Goal: Information Seeking & Learning: Learn about a topic

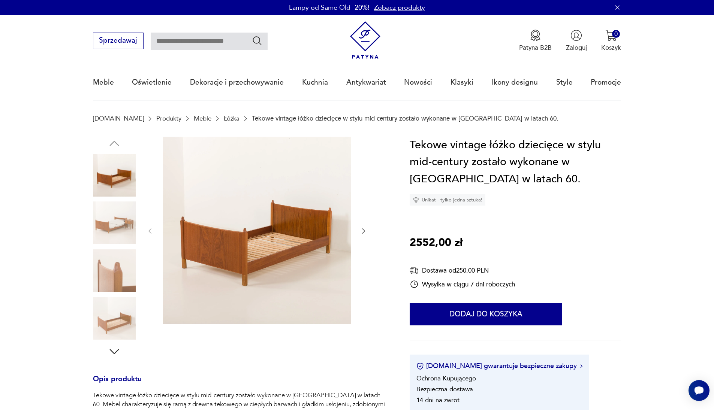
click at [115, 216] on img at bounding box center [114, 223] width 43 height 43
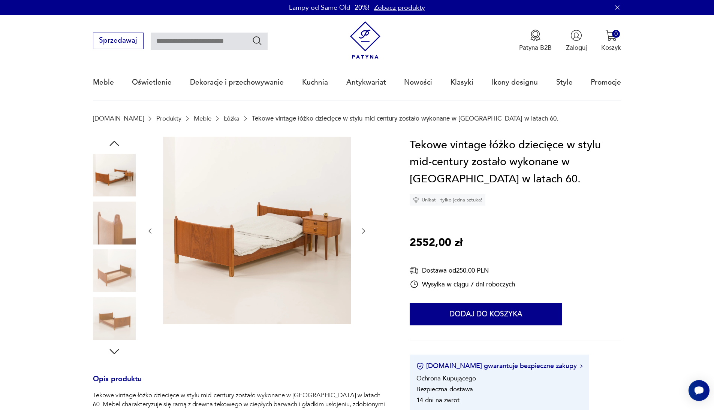
click at [119, 261] on img at bounding box center [114, 271] width 43 height 43
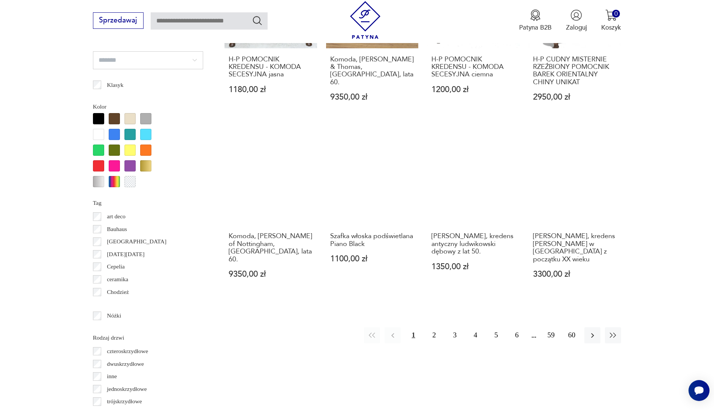
scroll to position [801, 0]
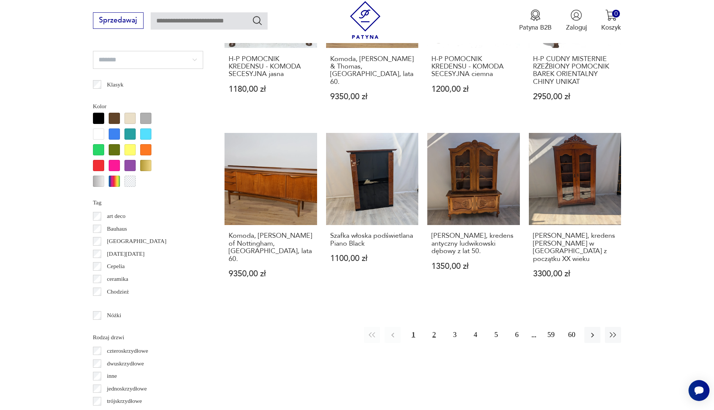
click at [434, 327] on button "2" at bounding box center [434, 335] width 16 height 16
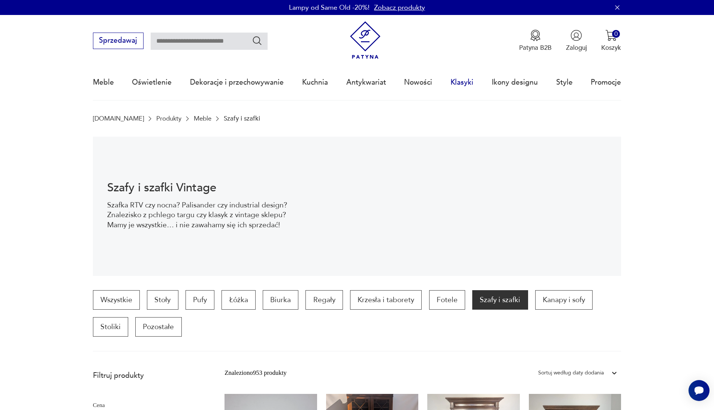
click at [466, 78] on link "Klasyki" at bounding box center [461, 82] width 23 height 34
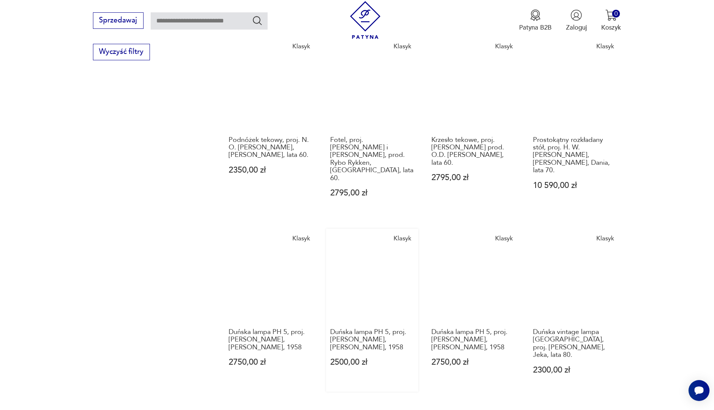
scroll to position [533, 0]
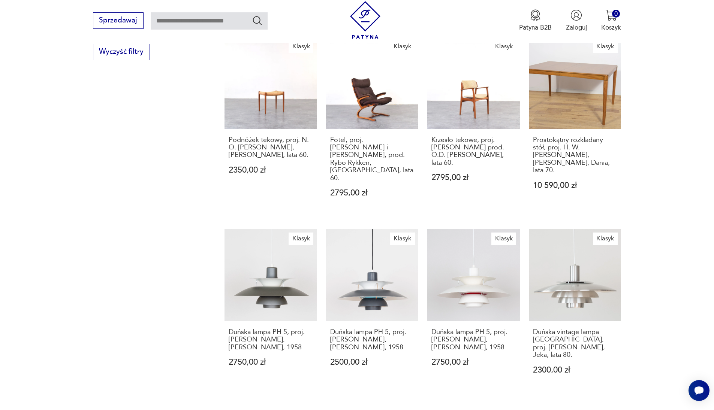
click at [522, 341] on div "Znaleziono 2206 produktów Filtruj Sortuj według daty dodania Sortuj według daty…" at bounding box center [422, 32] width 397 height 816
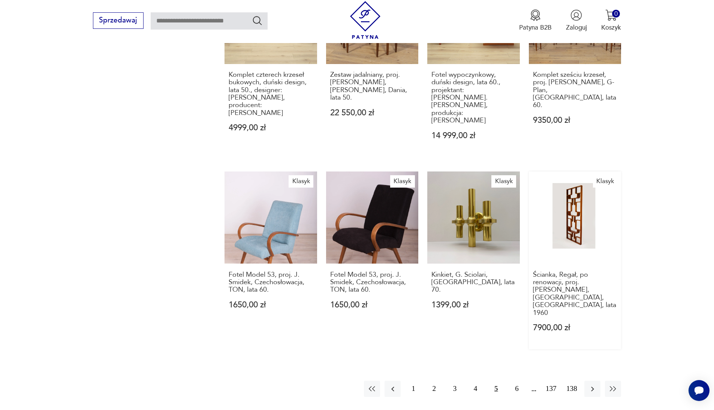
click at [529, 175] on link "Klasyk Ścianka, Regał, po renowacji, proj. [PERSON_NAME], [GEOGRAPHIC_DATA], [G…" at bounding box center [575, 261] width 93 height 178
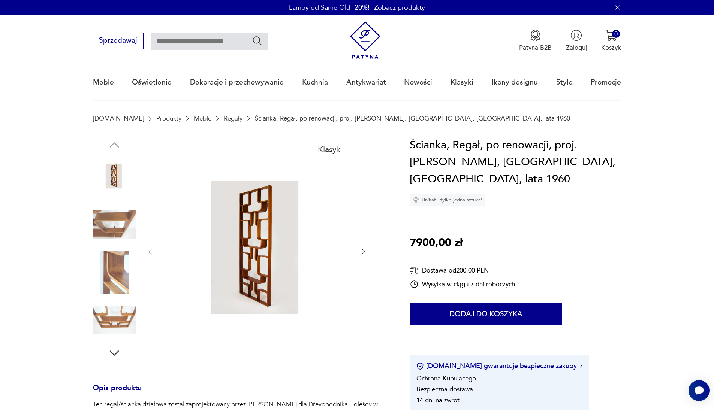
click at [127, 226] on img at bounding box center [114, 224] width 43 height 43
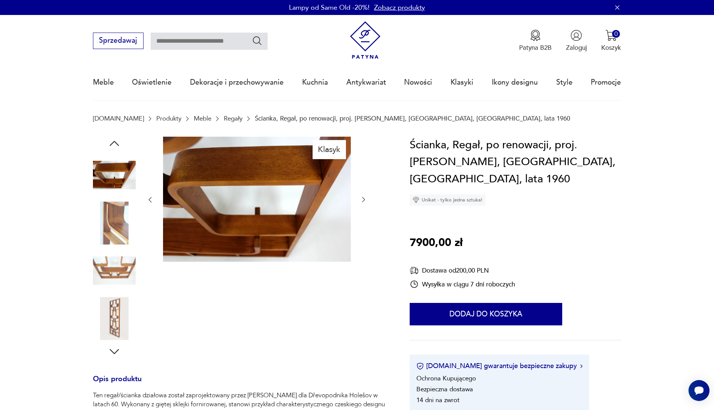
click at [119, 241] on img at bounding box center [114, 223] width 43 height 43
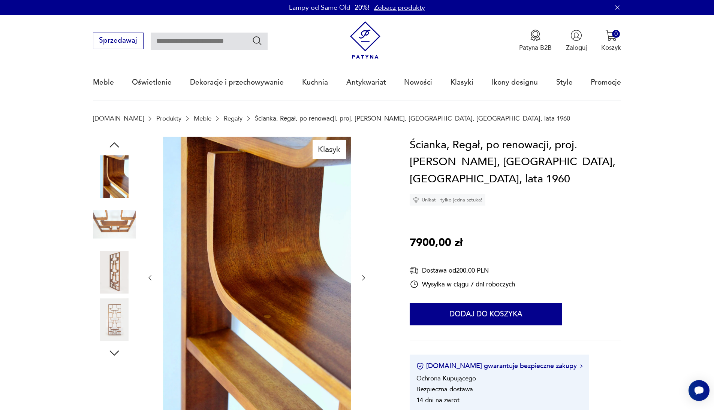
click at [119, 242] on img at bounding box center [114, 224] width 43 height 43
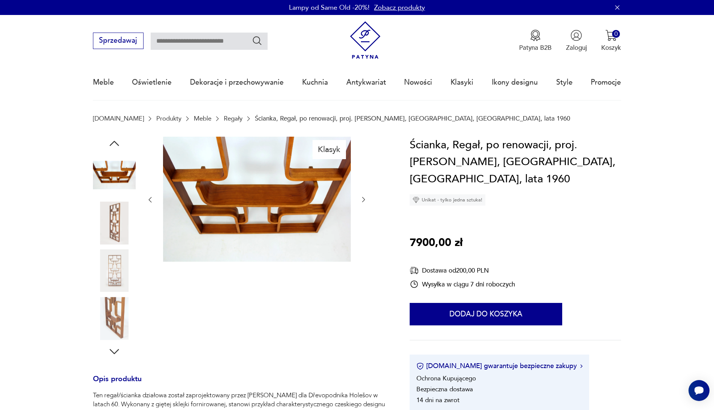
click at [122, 250] on img at bounding box center [114, 271] width 43 height 43
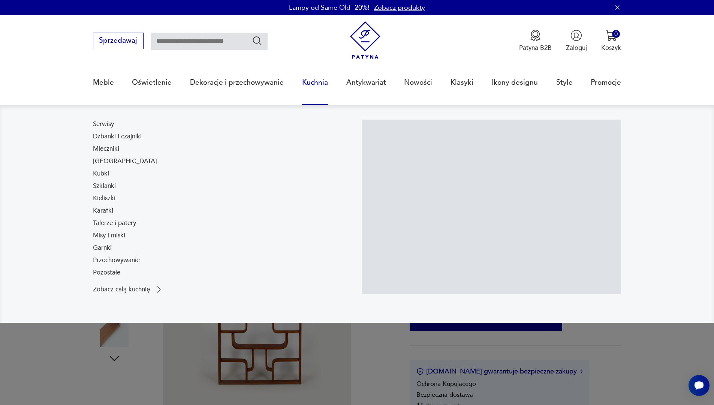
click at [319, 82] on link "Kuchnia" at bounding box center [315, 82] width 26 height 34
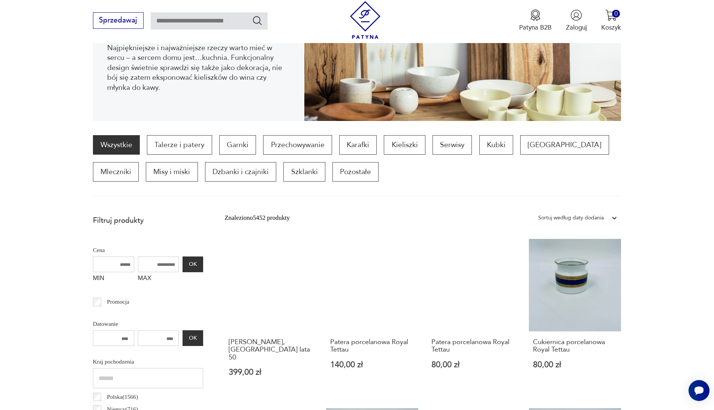
scroll to position [150, 0]
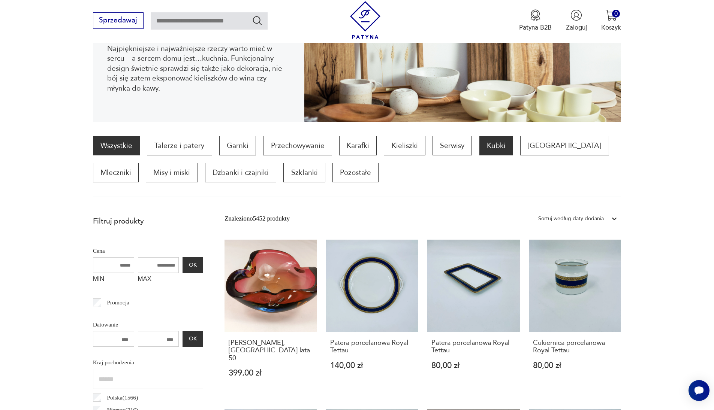
click at [494, 148] on p "Kubki" at bounding box center [496, 145] width 34 height 19
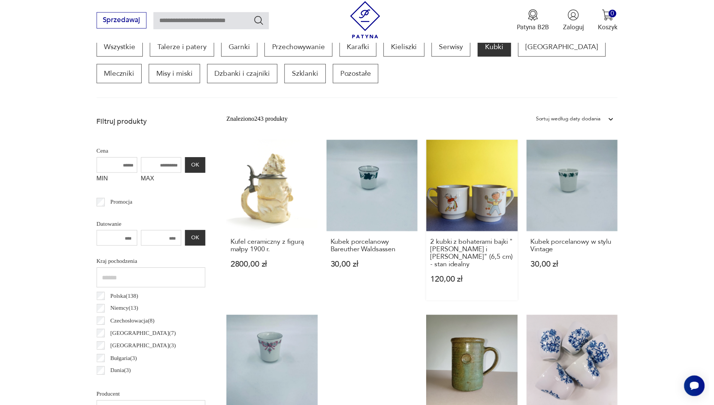
scroll to position [102, 0]
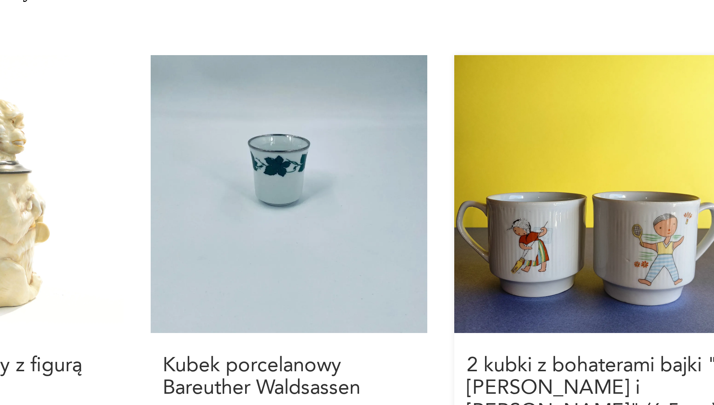
drag, startPoint x: 138, startPoint y: 61, endPoint x: 687, endPoint y: 219, distance: 570.8
drag, startPoint x: 687, startPoint y: 219, endPoint x: 346, endPoint y: 77, distance: 369.3
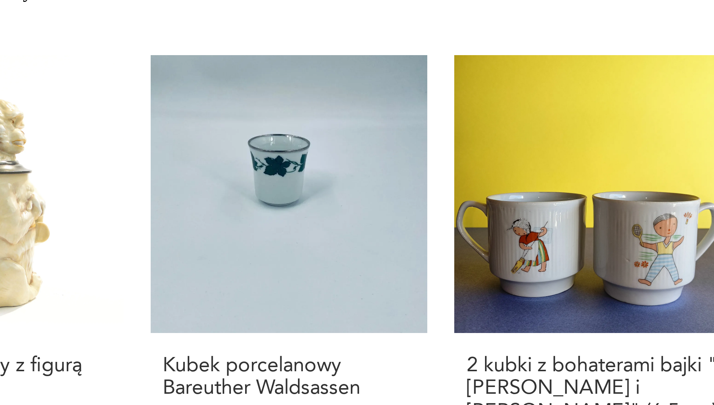
drag, startPoint x: 346, startPoint y: 77, endPoint x: 305, endPoint y: 67, distance: 41.7
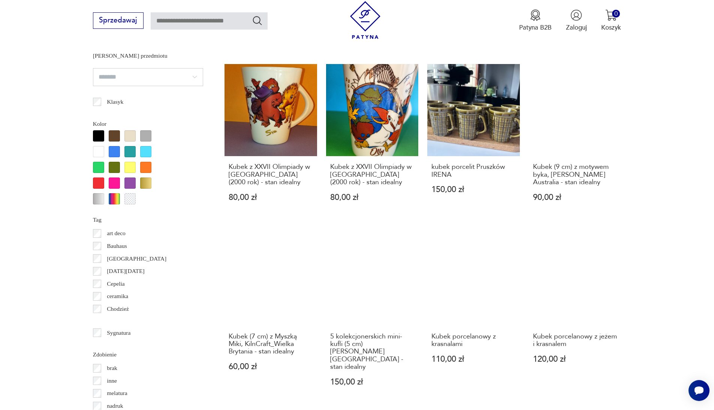
scroll to position [681, 0]
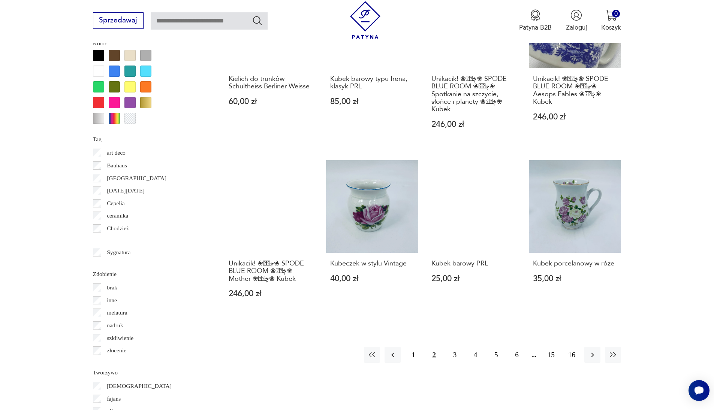
scroll to position [778, 0]
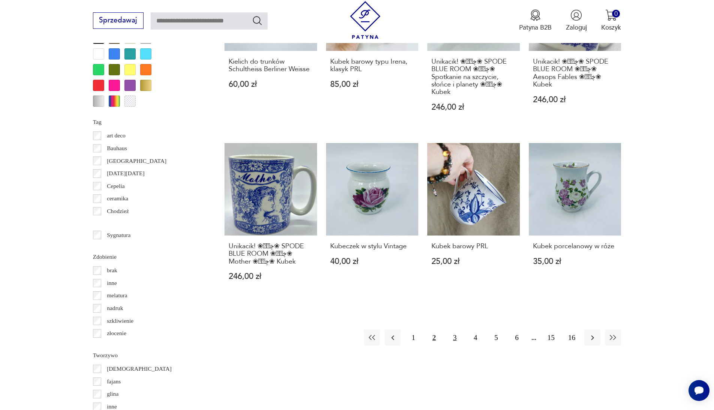
click at [458, 330] on button "3" at bounding box center [455, 338] width 16 height 16
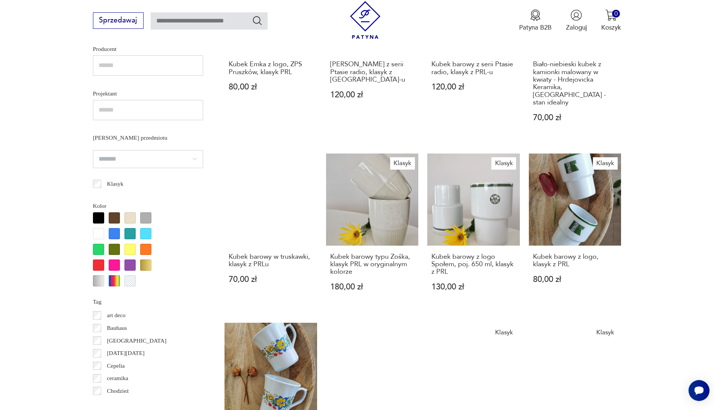
scroll to position [601, 0]
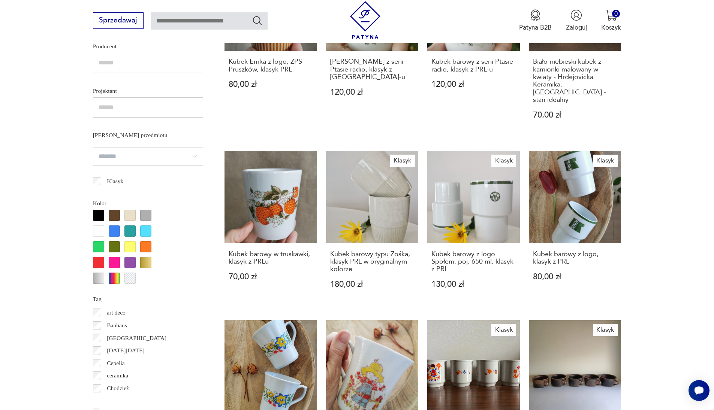
click at [458, 257] on div "Kubki porcelanowe Epiag, Karlovarsky Porcelan, [GEOGRAPHIC_DATA], lata 70. 6 sz…" at bounding box center [422, 140] width 397 height 702
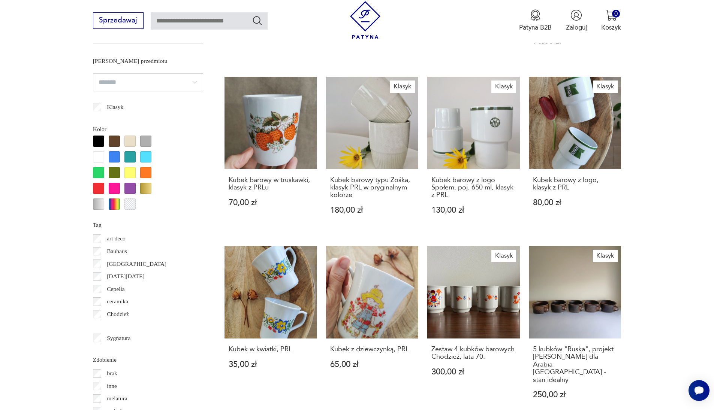
scroll to position [675, 0]
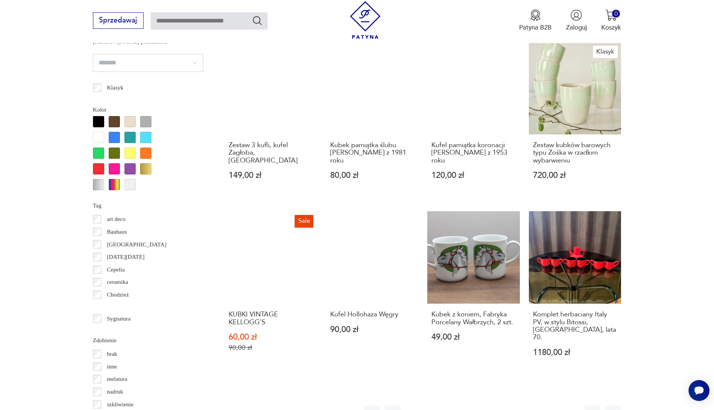
scroll to position [697, 0]
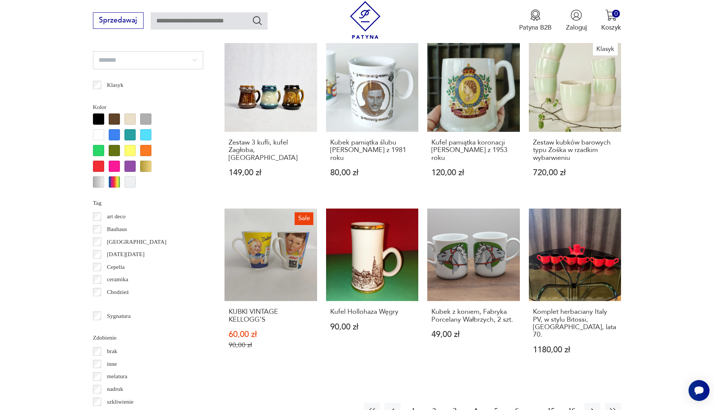
click at [498, 403] on button "5" at bounding box center [496, 411] width 16 height 16
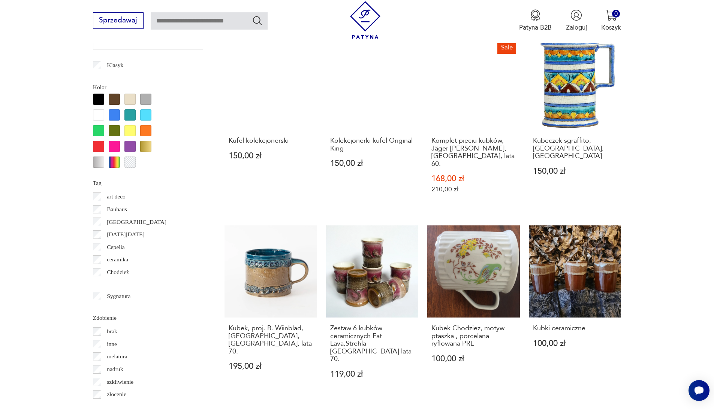
scroll to position [729, 0]
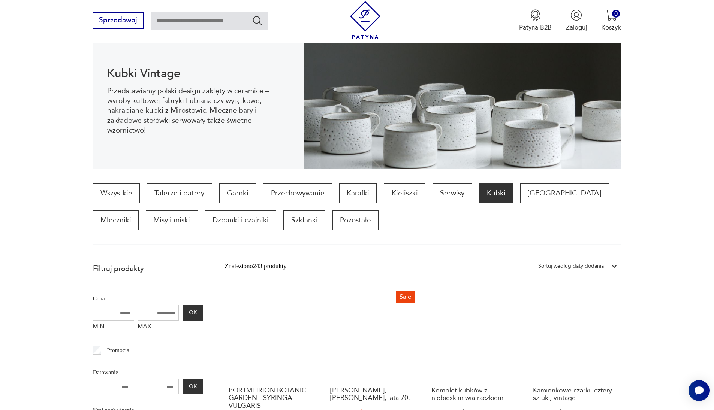
scroll to position [102, 0]
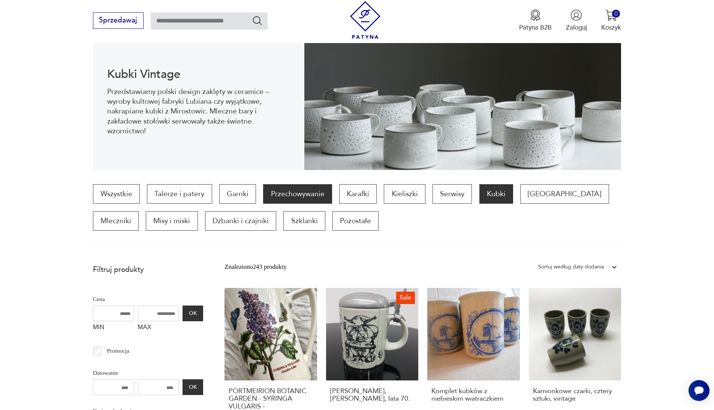
click at [283, 202] on p "Przechowywanie" at bounding box center [297, 193] width 69 height 19
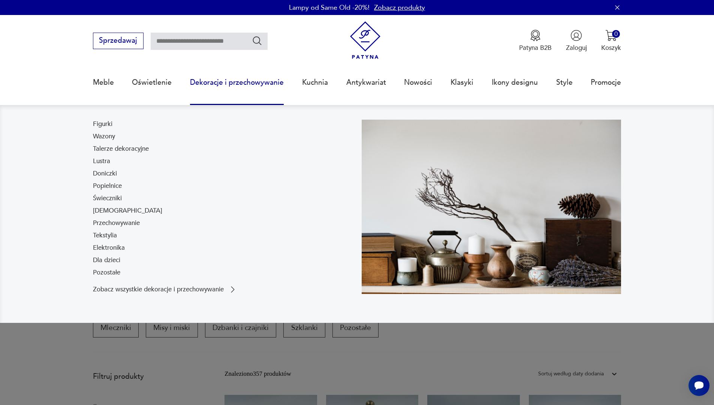
click at [244, 83] on link "Dekoracje i przechowywanie" at bounding box center [237, 82] width 94 height 34
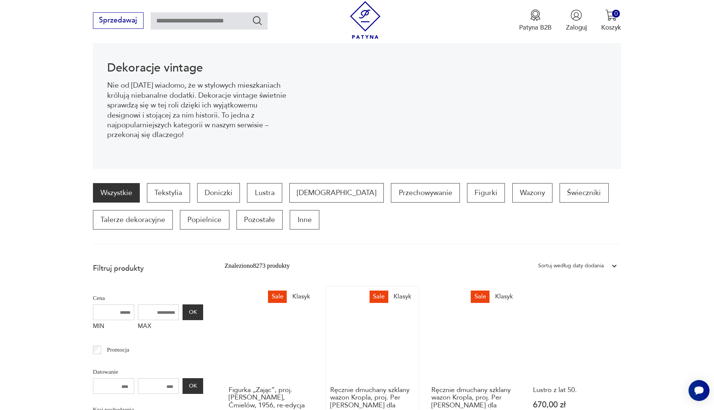
scroll to position [98, 0]
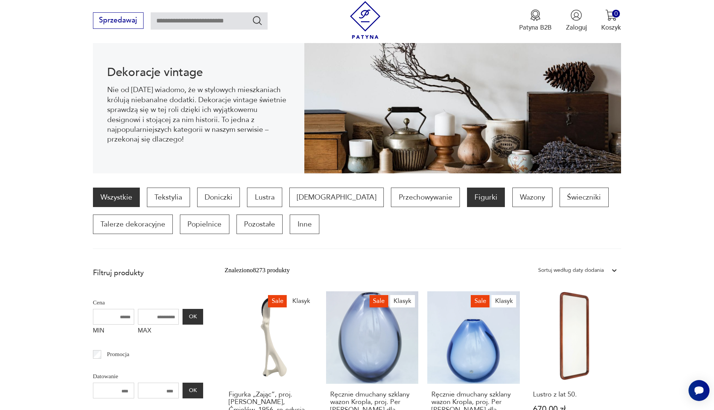
click at [467, 201] on p "Figurki" at bounding box center [486, 197] width 38 height 19
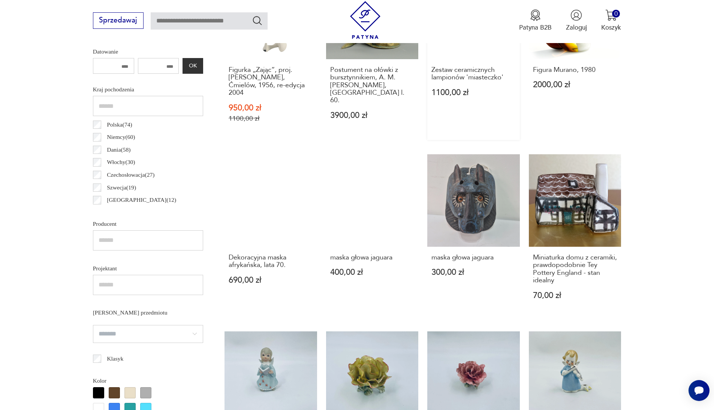
scroll to position [427, 0]
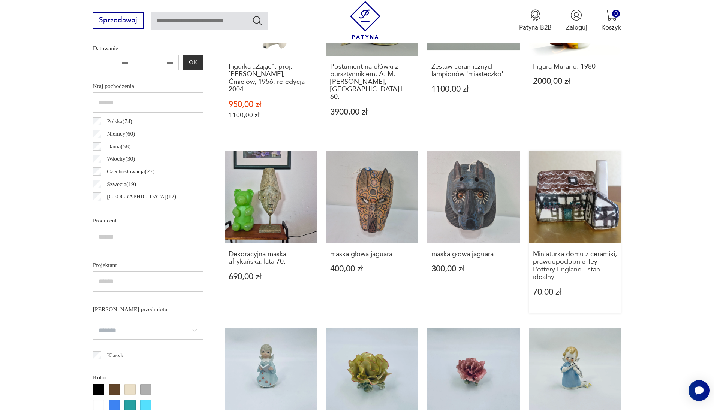
click at [529, 201] on link "Miniaturka domu z ceramiki, prawdopodobnie Tey Pottery England - stan idealny 7…" at bounding box center [575, 232] width 93 height 163
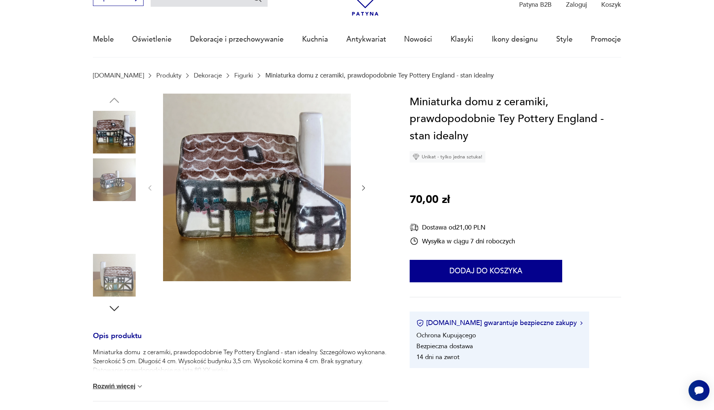
scroll to position [45, 0]
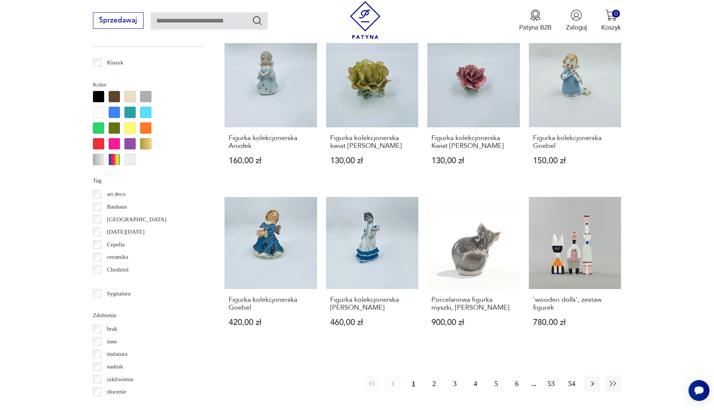
scroll to position [720, 0]
click at [434, 376] on button "2" at bounding box center [434, 384] width 16 height 16
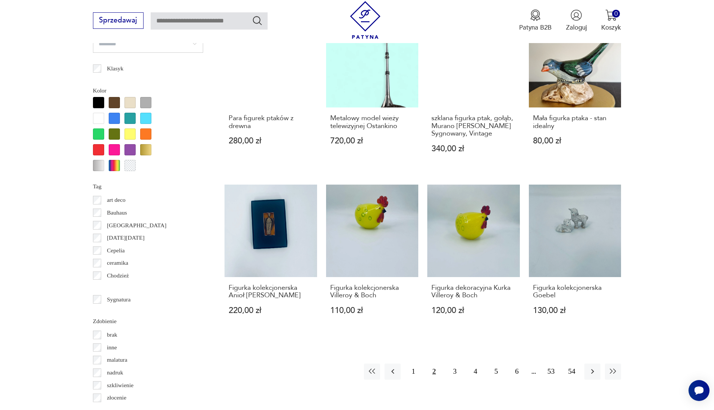
scroll to position [726, 0]
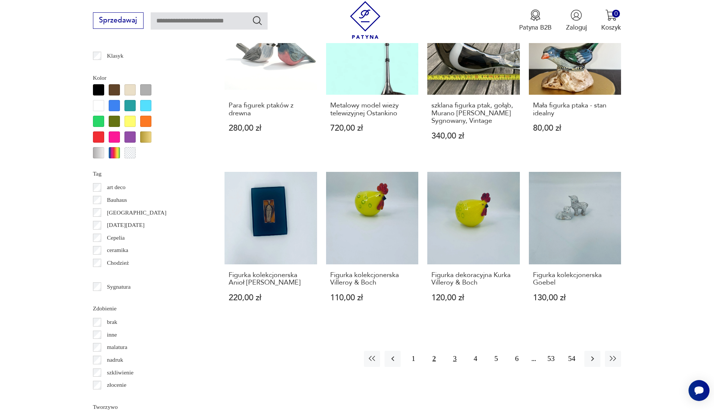
click at [458, 351] on button "3" at bounding box center [455, 359] width 16 height 16
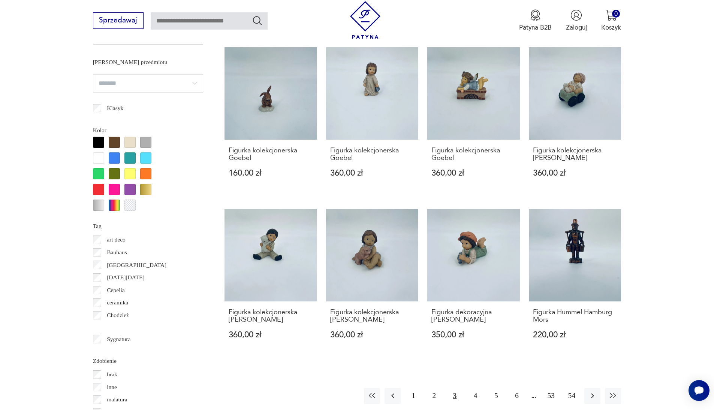
scroll to position [694, 0]
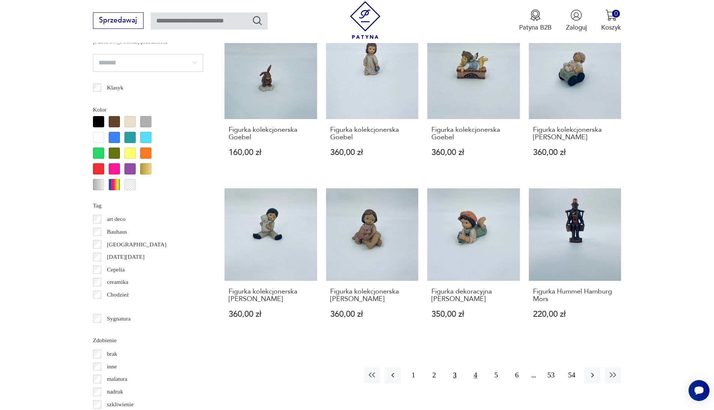
click at [478, 368] on button "4" at bounding box center [475, 376] width 16 height 16
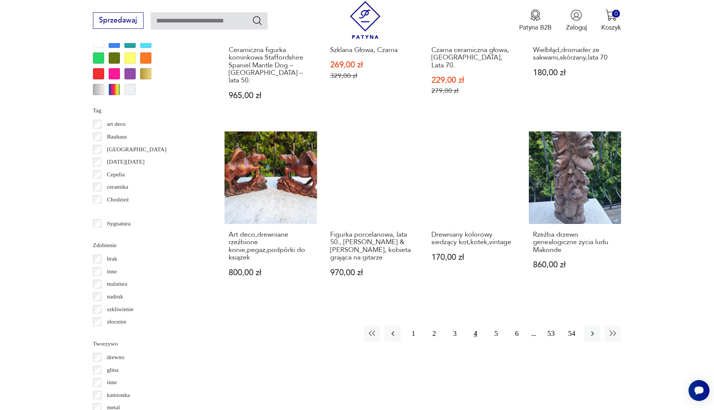
scroll to position [798, 0]
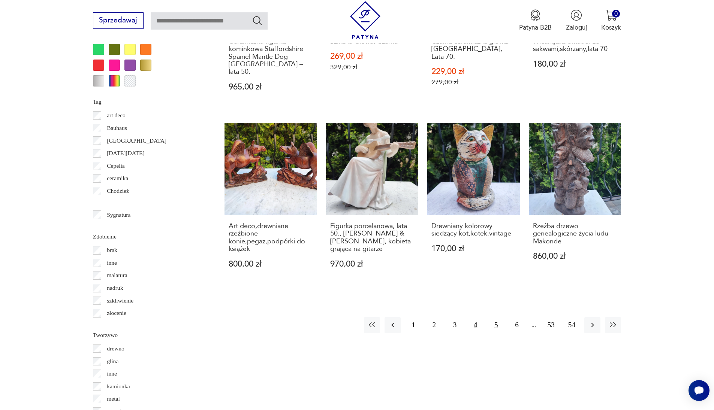
click at [499, 317] on button "5" at bounding box center [496, 325] width 16 height 16
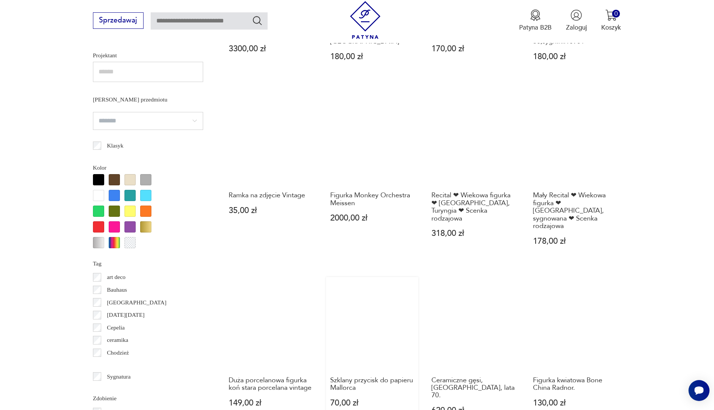
scroll to position [636, 0]
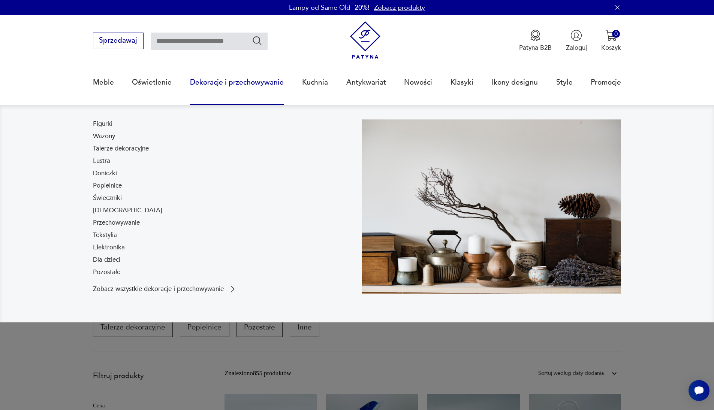
click at [201, 44] on input "text" at bounding box center [209, 41] width 117 height 17
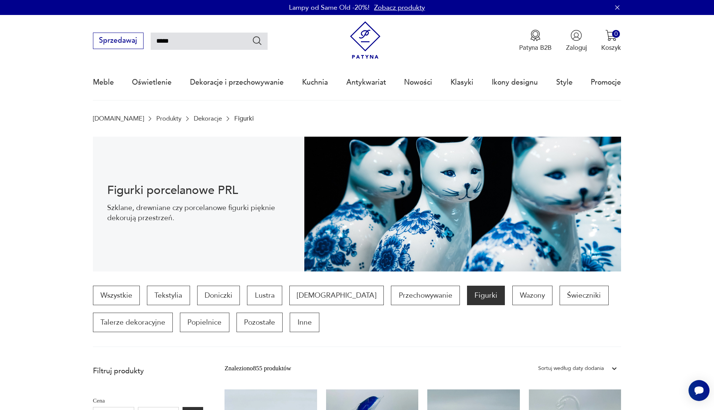
type input "*****"
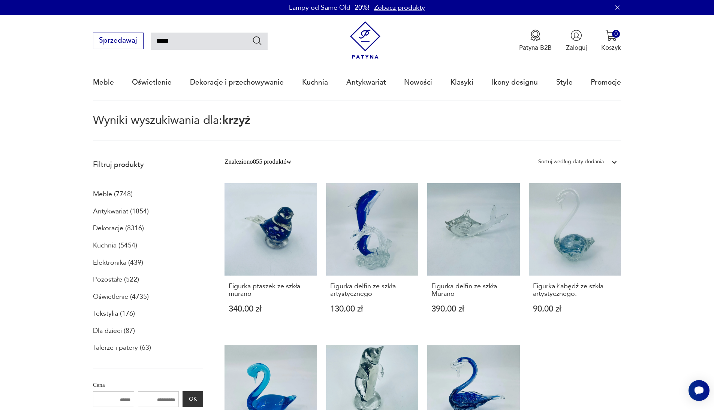
type input "*****"
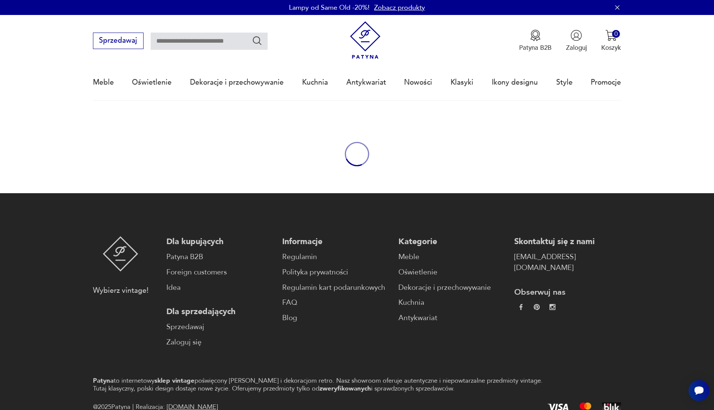
type input "*****"
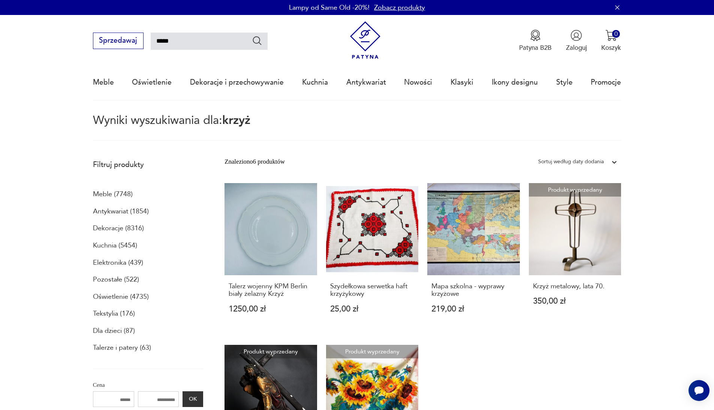
click at [189, 46] on input "*****" at bounding box center [209, 41] width 117 height 17
type input "******"
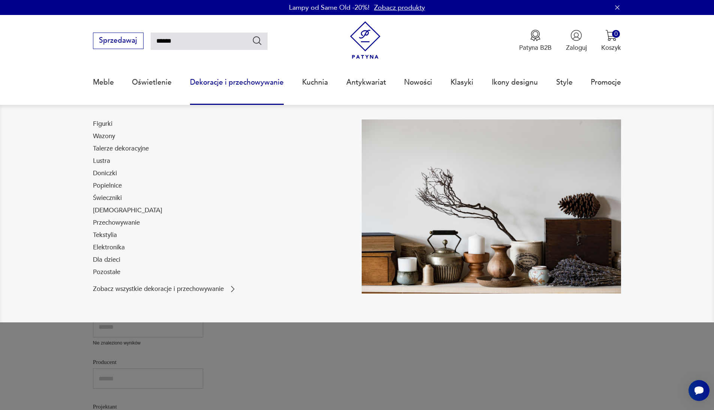
click at [190, 33] on input "******" at bounding box center [209, 41] width 117 height 17
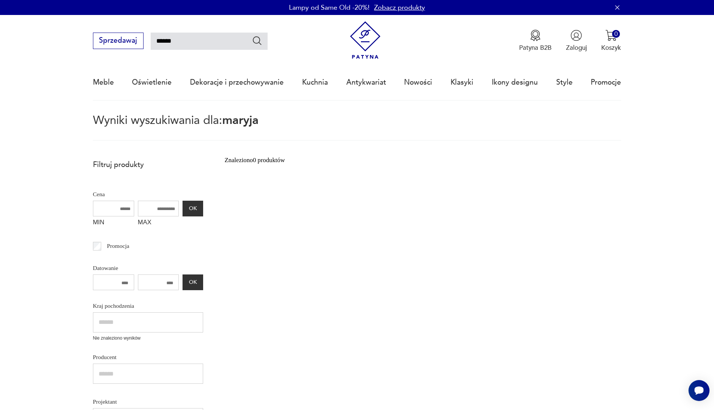
click at [190, 33] on input "******" at bounding box center [209, 41] width 117 height 17
type input "*****"
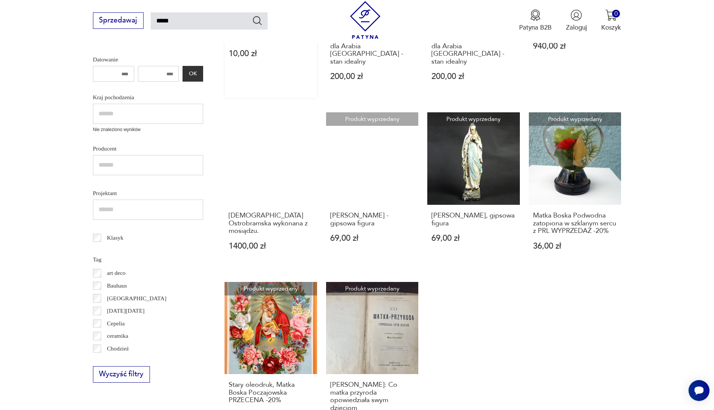
scroll to position [265, 0]
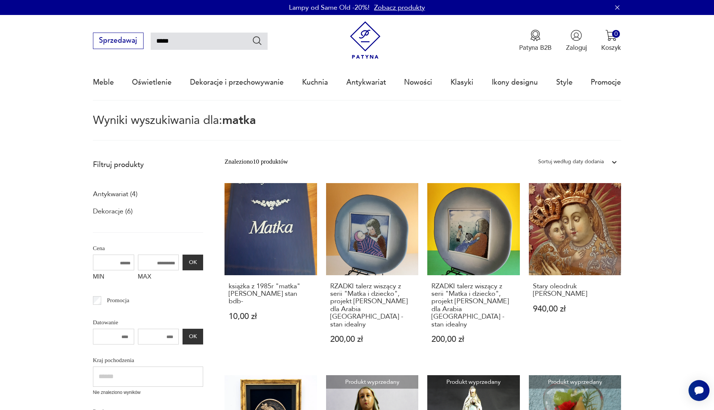
click at [240, 36] on input "*****" at bounding box center [209, 41] width 117 height 17
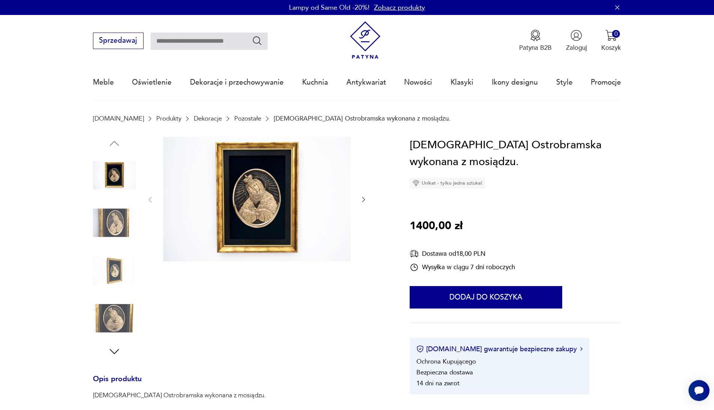
click at [113, 216] on img at bounding box center [114, 223] width 43 height 43
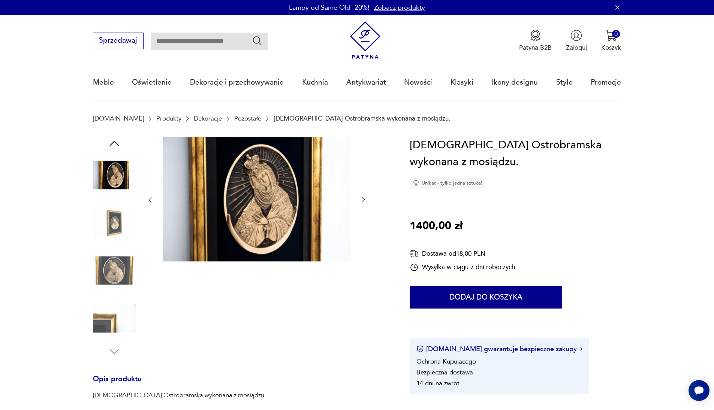
click at [114, 281] on img at bounding box center [114, 271] width 43 height 43
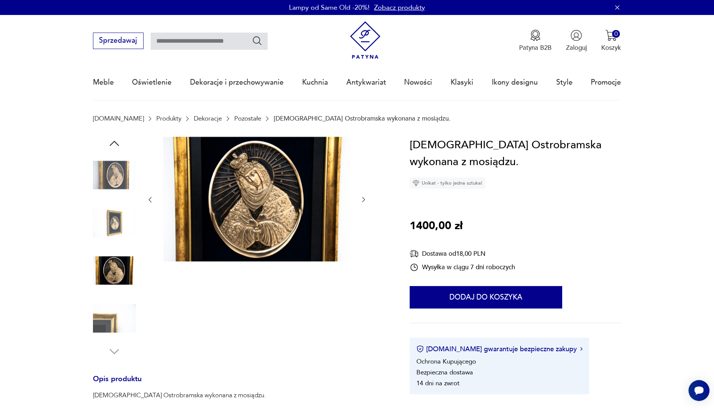
click at [192, 41] on input "text" at bounding box center [209, 41] width 117 height 17
type input "*******"
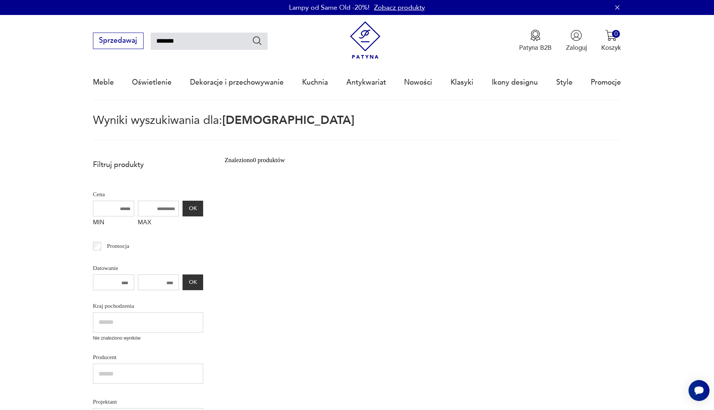
scroll to position [0, 0]
click at [204, 41] on input "*******" at bounding box center [209, 41] width 117 height 17
type input "*****"
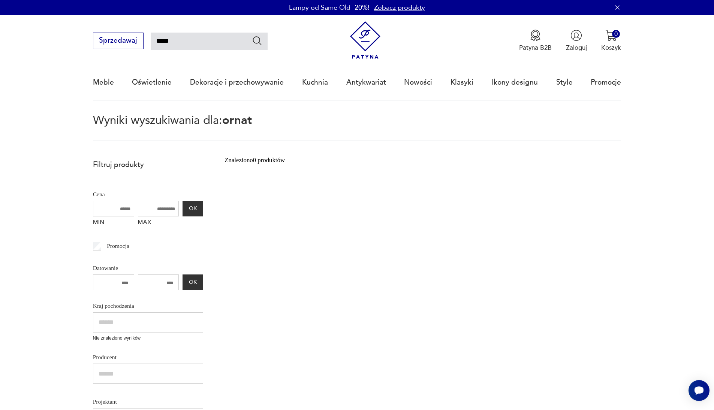
type input "*****"
click at [210, 35] on input "*****" at bounding box center [209, 41] width 117 height 17
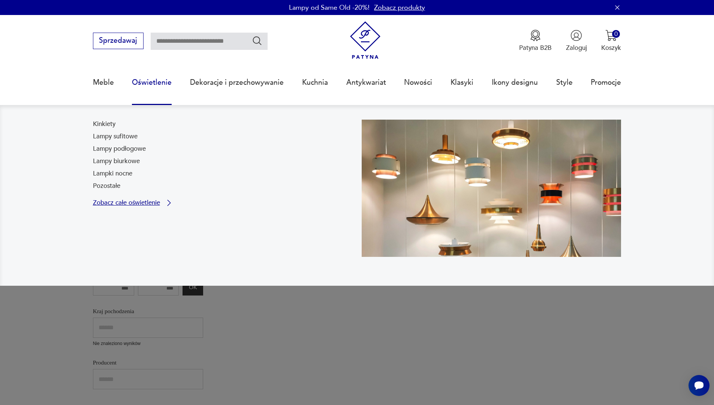
click at [137, 201] on p "Zobacz całe oświetlenie" at bounding box center [126, 203] width 67 height 6
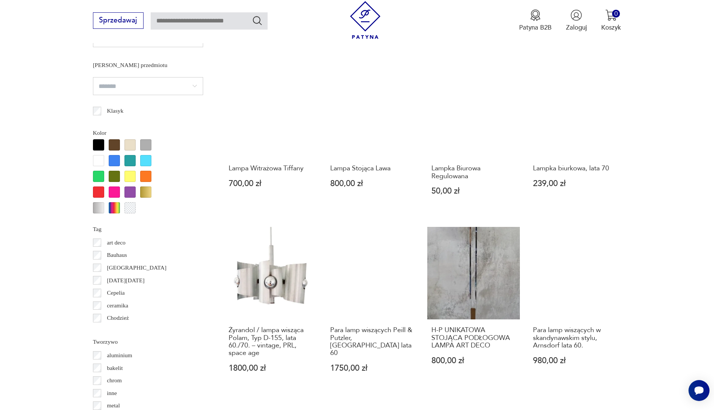
scroll to position [645, 0]
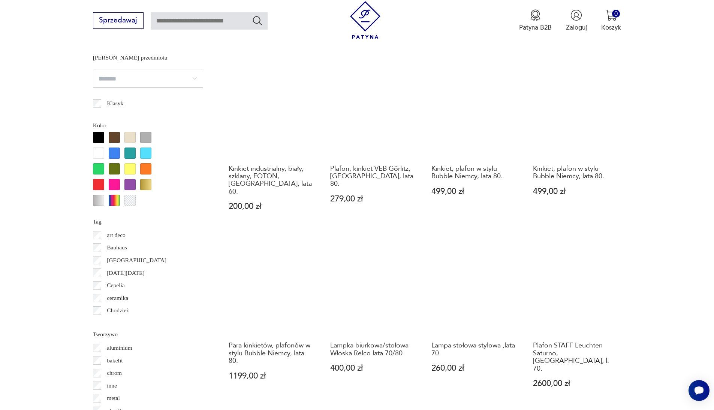
scroll to position [655, 0]
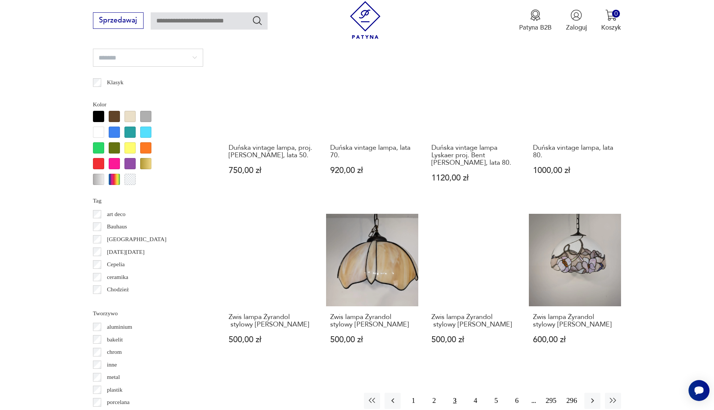
scroll to position [742, 0]
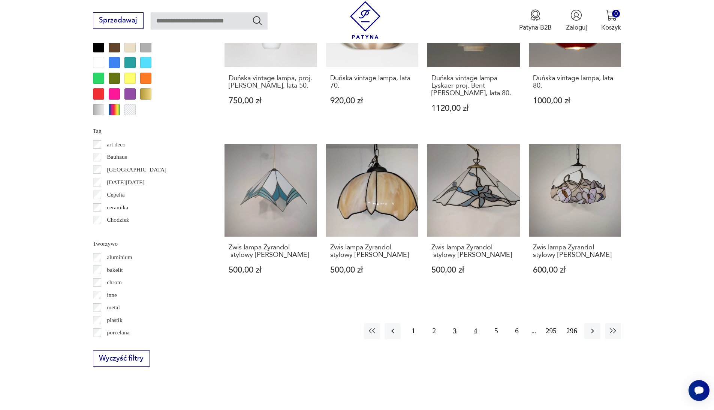
click at [468, 323] on button "4" at bounding box center [475, 331] width 16 height 16
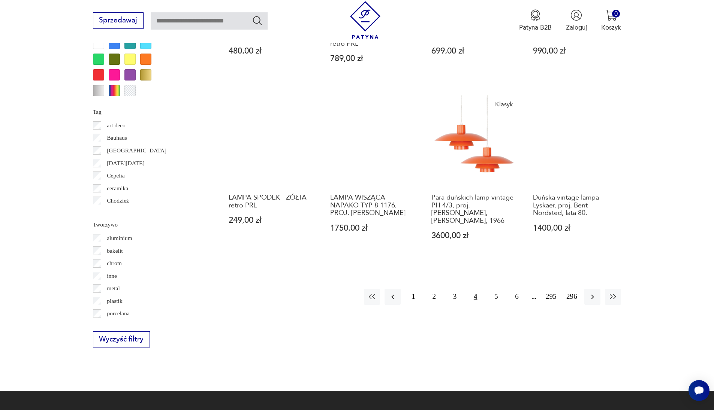
scroll to position [765, 0]
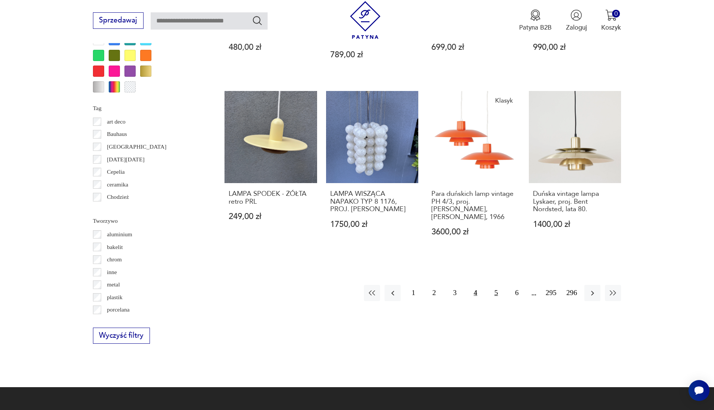
click at [494, 285] on button "5" at bounding box center [496, 293] width 16 height 16
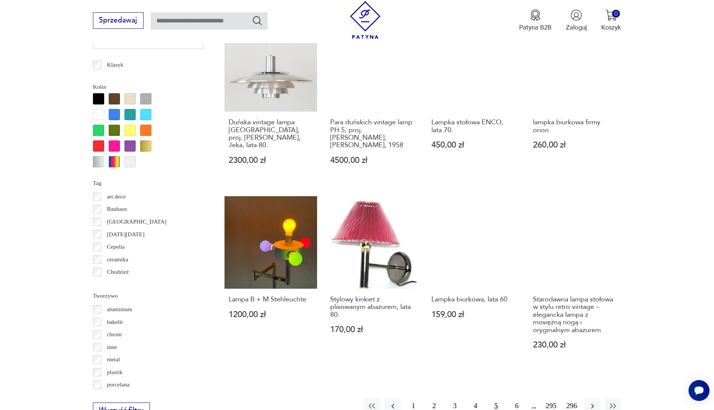
scroll to position [740, 0]
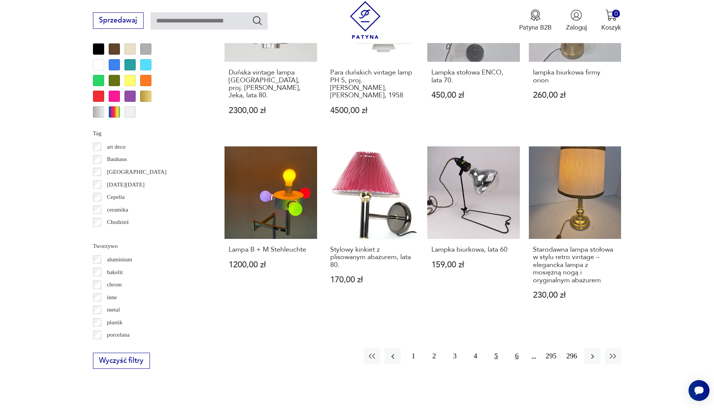
click at [519, 349] on button "6" at bounding box center [517, 357] width 16 height 16
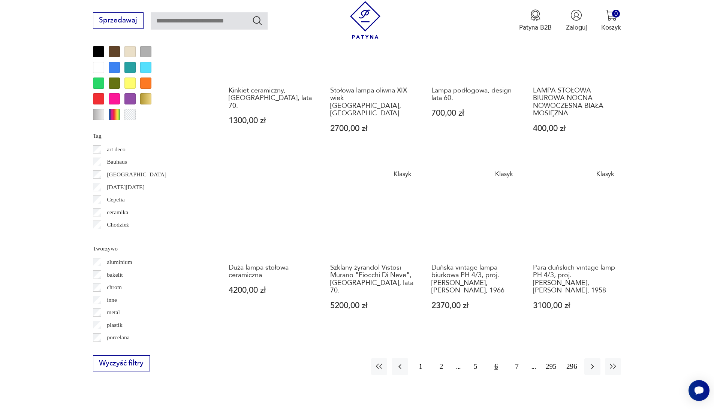
scroll to position [746, 0]
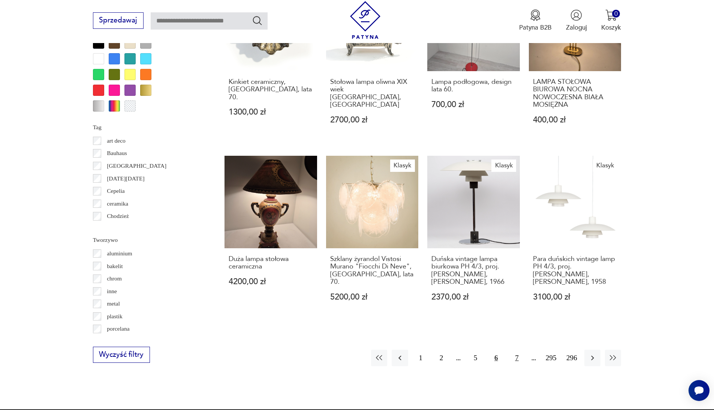
click at [513, 350] on button "7" at bounding box center [517, 358] width 16 height 16
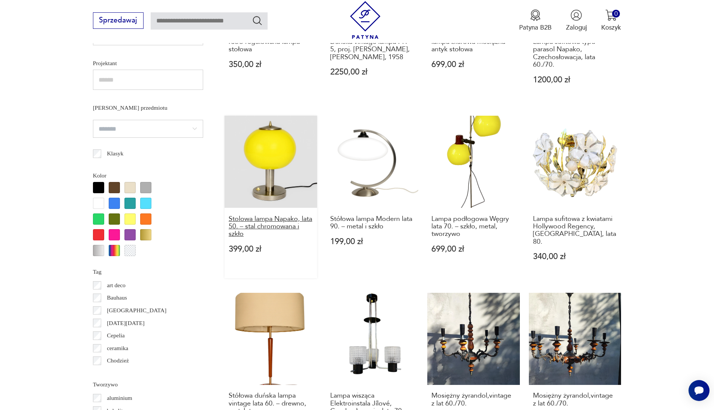
scroll to position [603, 0]
